Goal: Task Accomplishment & Management: Use online tool/utility

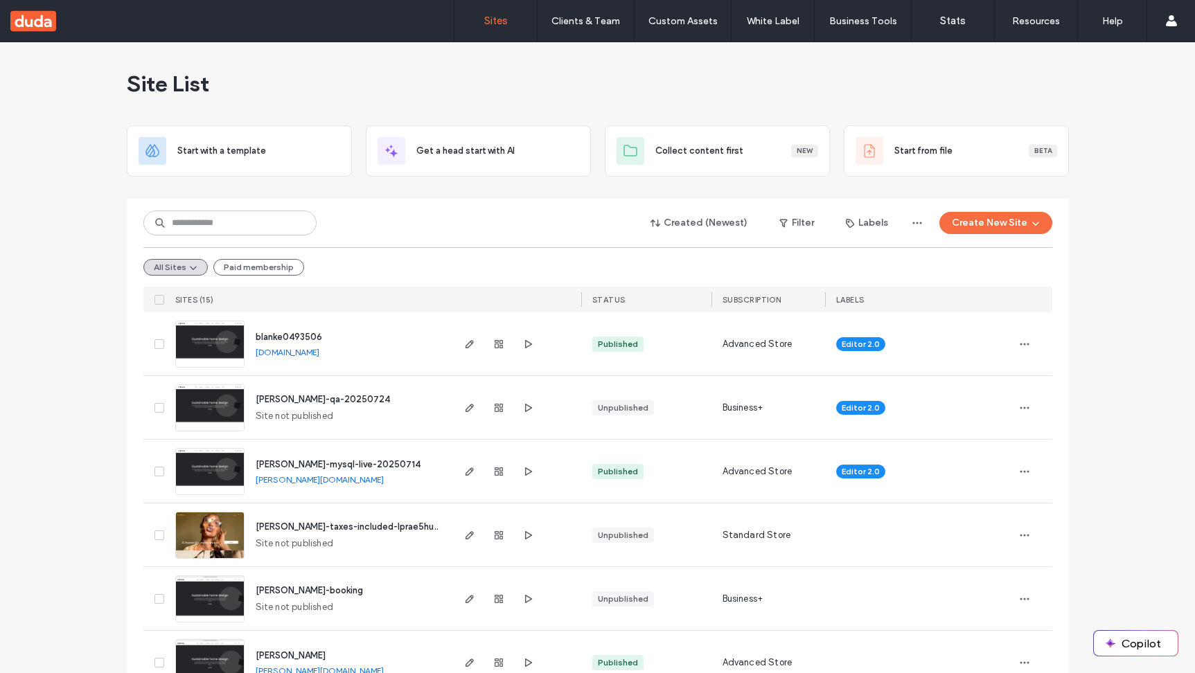
click at [154, 87] on span "Site List" at bounding box center [168, 84] width 82 height 28
click at [179, 80] on span "Site List" at bounding box center [168, 84] width 82 height 28
click at [118, 89] on div "Site List Start with a template Get a head start with AI Collect content first …" at bounding box center [597, 663] width 1195 height 1243
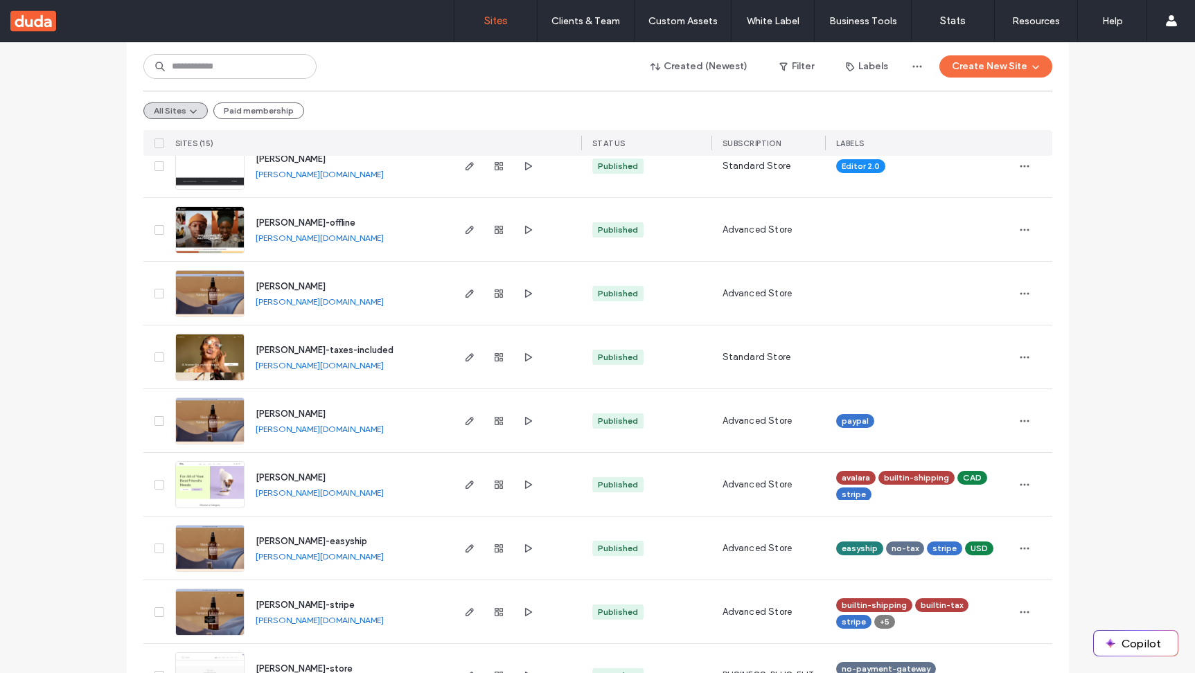
scroll to position [653, 0]
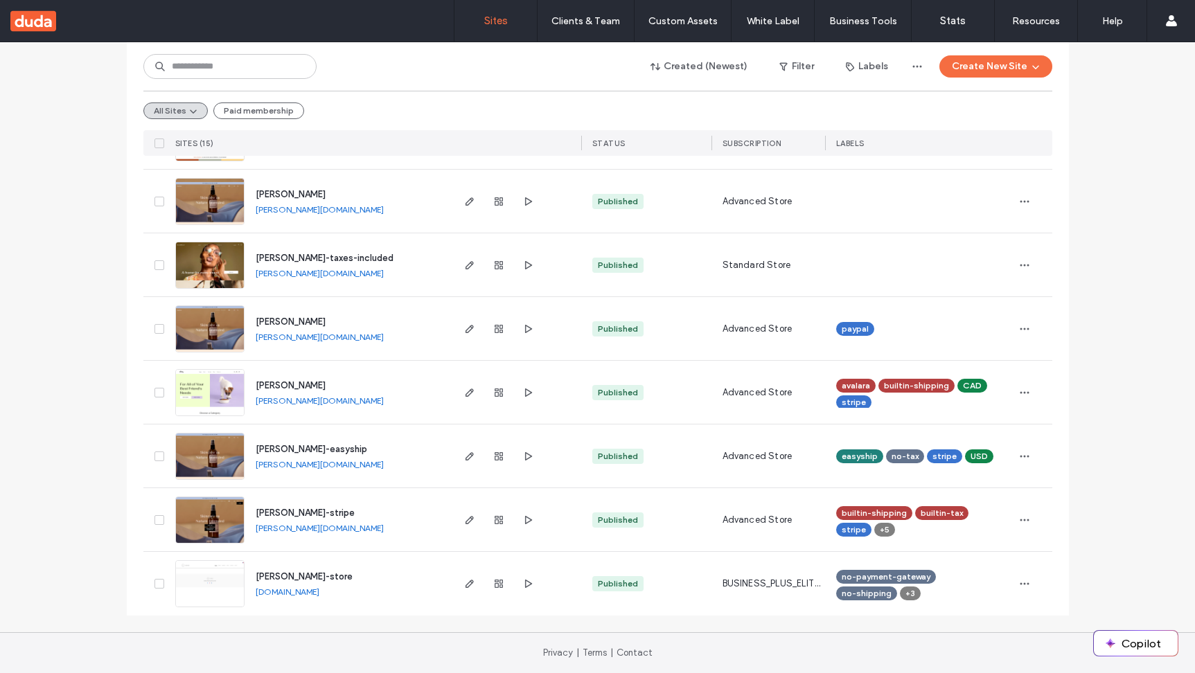
click at [291, 529] on link "[PERSON_NAME][DOMAIN_NAME]" at bounding box center [320, 528] width 128 height 10
click at [287, 594] on link "[DOMAIN_NAME]" at bounding box center [288, 592] width 64 height 10
click at [133, 287] on div "Created (Newest) Filter Labels Create New Site All Sites Paid membership SITES …" at bounding box center [598, 81] width 942 height 1070
click at [610, 85] on div "Created (Newest) Filter Labels Create New Site All Sites Paid membership SITES …" at bounding box center [597, 99] width 909 height 114
click at [72, 181] on div "Site List Start with a template Get a head start with AI Collect content first …" at bounding box center [597, 11] width 1195 height 1243
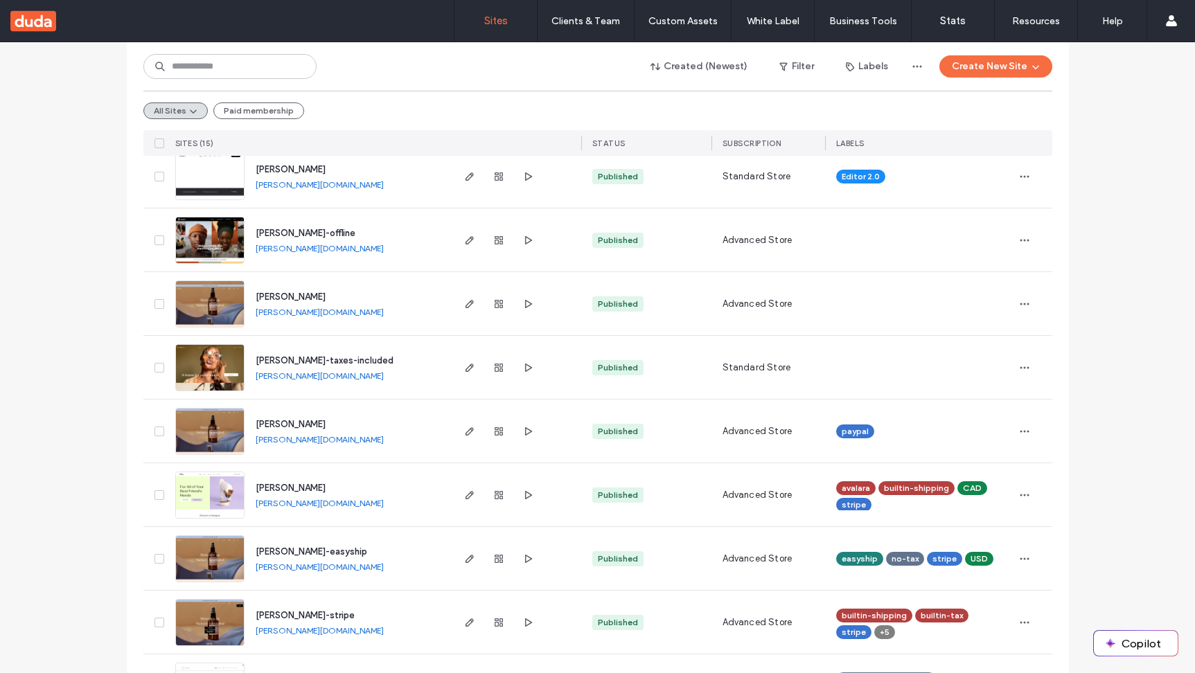
scroll to position [328, 0]
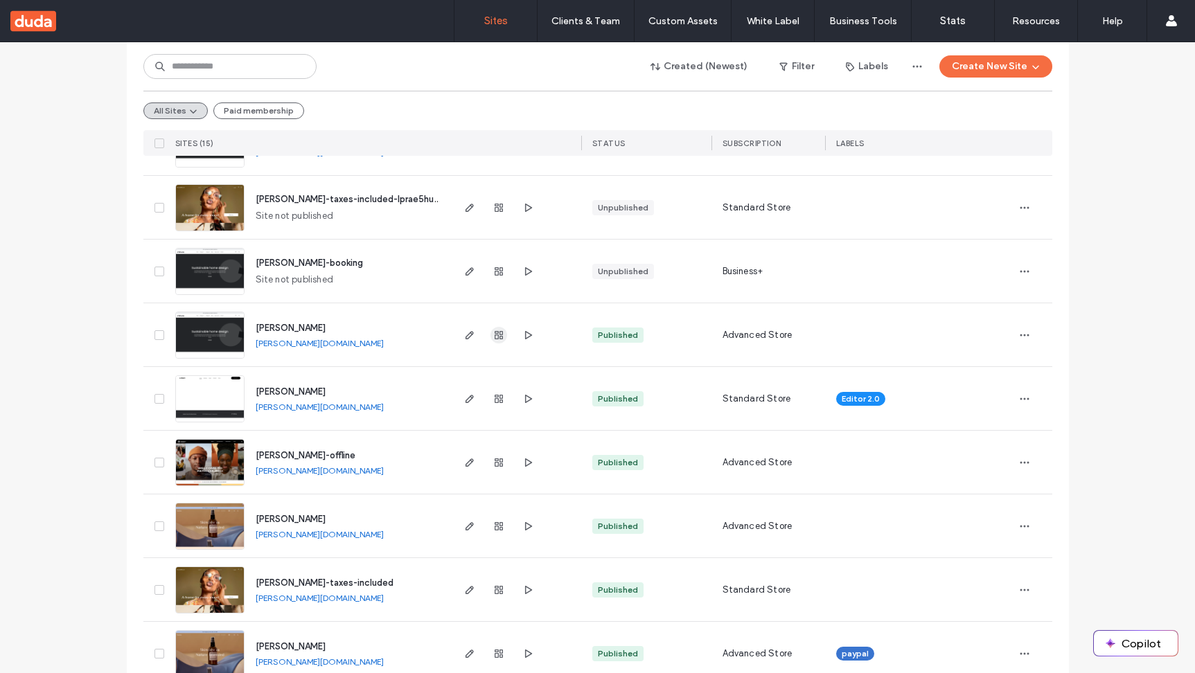
click at [493, 337] on icon "button" at bounding box center [498, 335] width 11 height 11
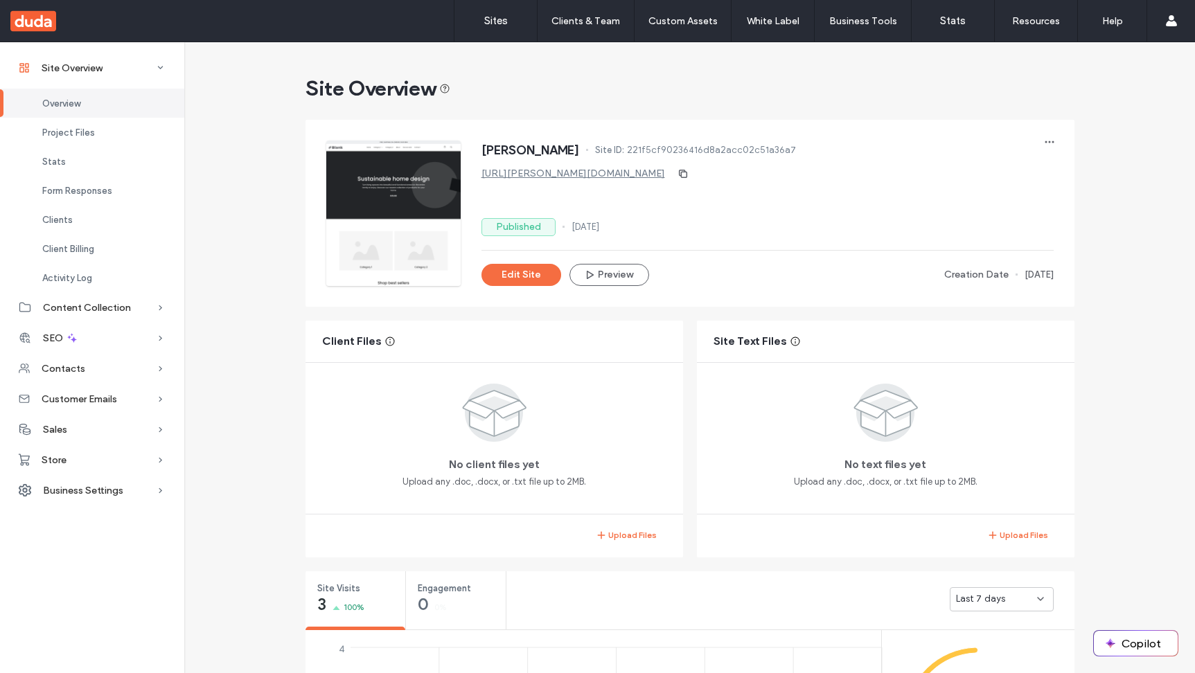
click at [536, 172] on link "[URL][PERSON_NAME][DOMAIN_NAME]" at bounding box center [573, 174] width 184 height 12
click at [366, 452] on div "No client files yet Upload any .doc, .docx, or .txt file up to 2MB." at bounding box center [494, 434] width 344 height 109
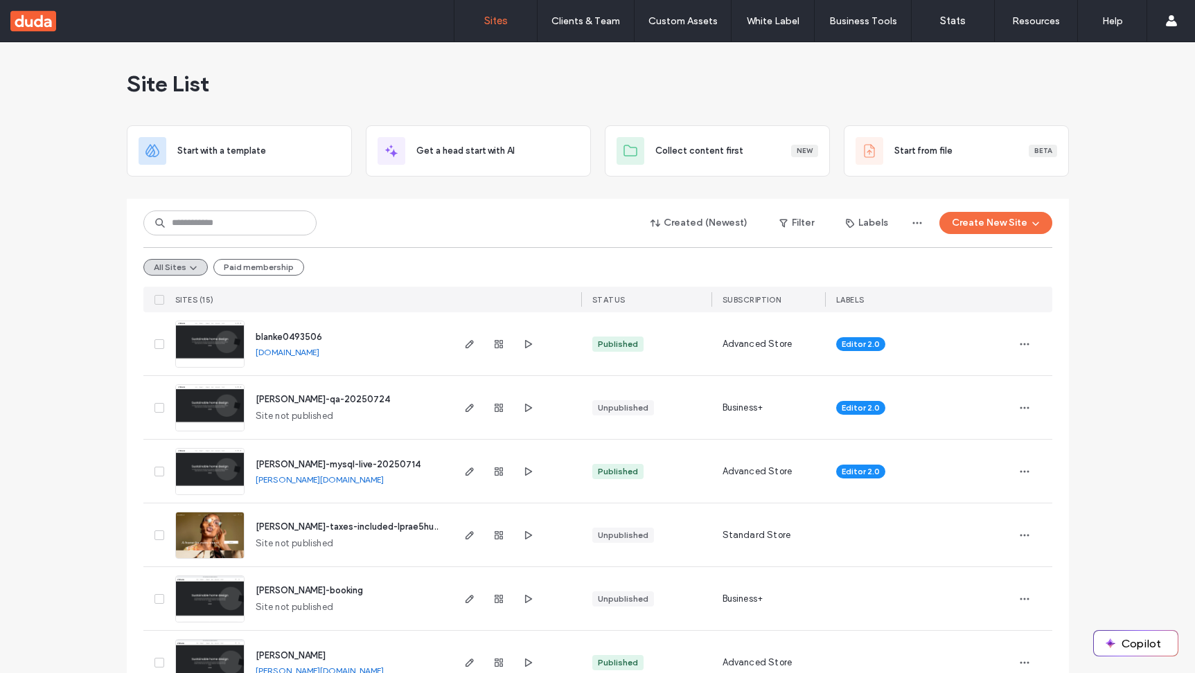
scroll to position [653, 0]
click at [69, 383] on div "Site List Start with a template Get a head start with AI Collect content first …" at bounding box center [597, 663] width 1195 height 1243
click at [1002, 224] on button "Create New Site" at bounding box center [995, 223] width 113 height 22
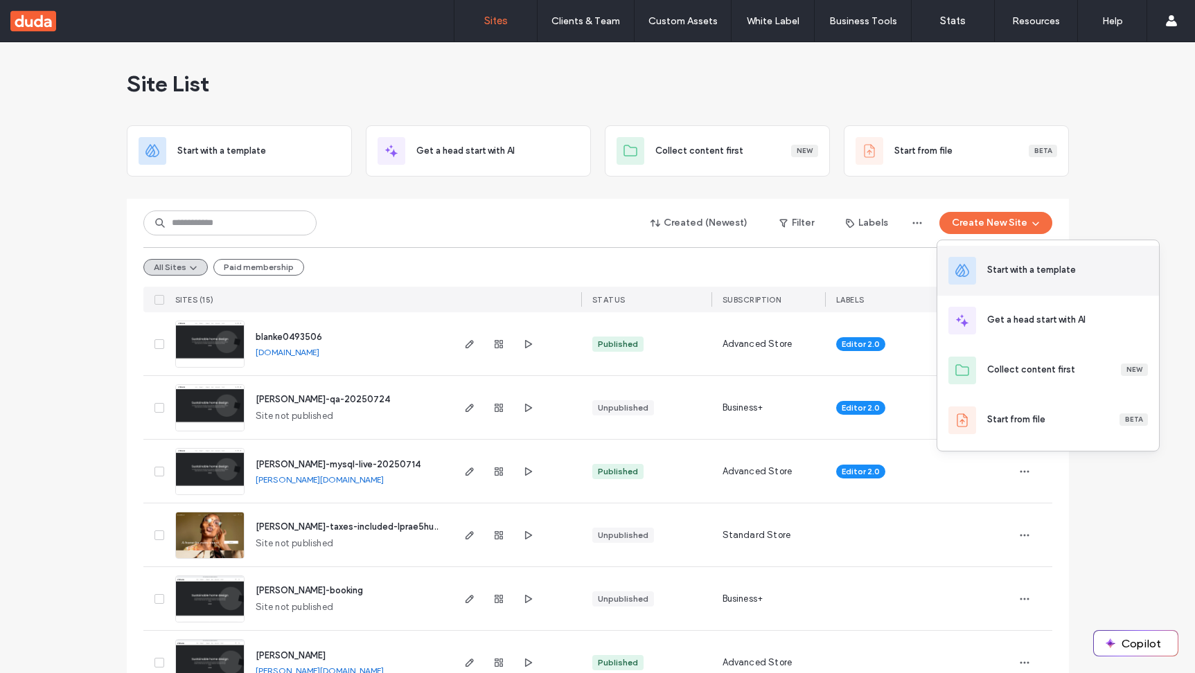
click at [1011, 269] on div "Start with a template" at bounding box center [1031, 270] width 89 height 14
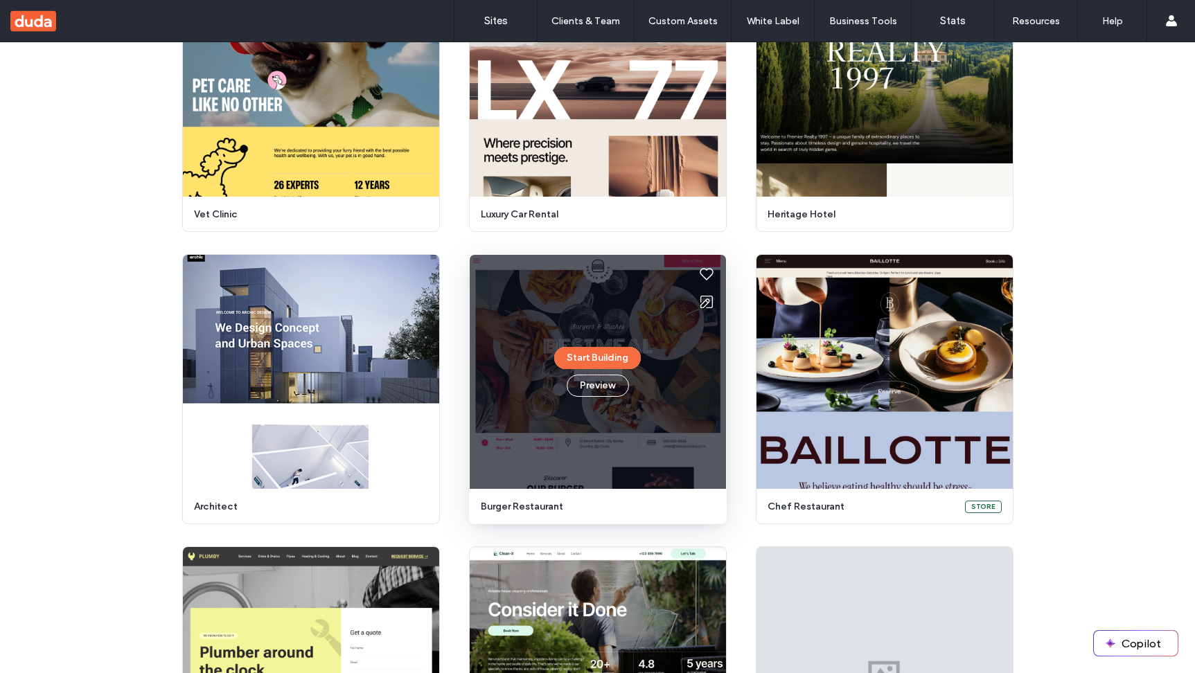
scroll to position [501, 0]
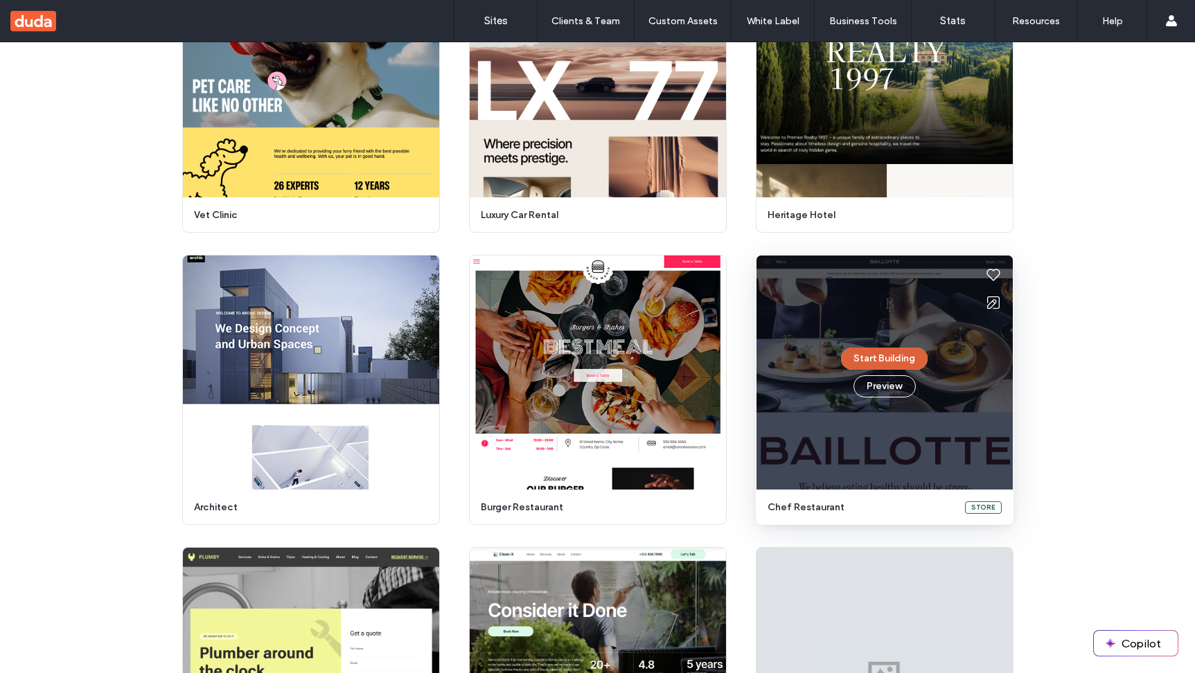
click at [877, 363] on button "Start Building" at bounding box center [884, 359] width 87 height 22
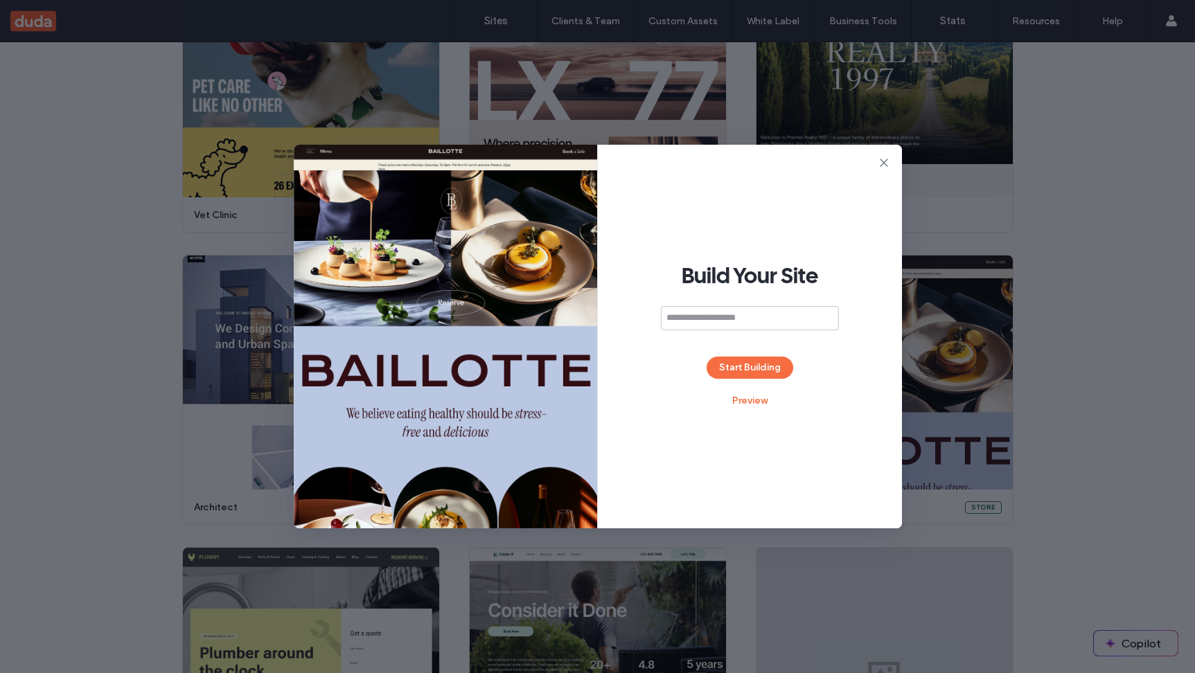
click at [695, 313] on input at bounding box center [750, 318] width 178 height 24
type input "*********"
click at [727, 359] on button "Start Building" at bounding box center [750, 368] width 87 height 22
